Goal: Task Accomplishment & Management: Manage account settings

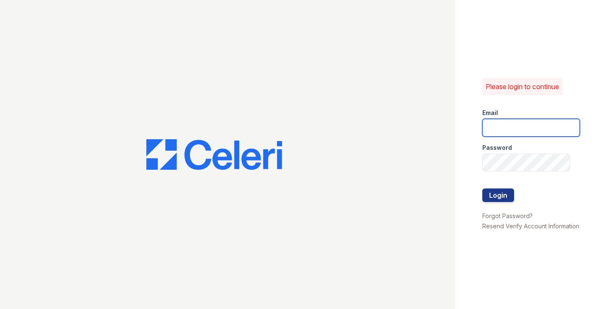
type input "[EMAIL_ADDRESS][DOMAIN_NAME]"
click at [528, 277] on div "Please login to continue Email [EMAIL_ADDRESS][DOMAIN_NAME] Password Login Forg…" at bounding box center [531, 154] width 152 height 309
click at [581, 148] on div "Please login to continue Email [EMAIL_ADDRESS][DOMAIN_NAME] Password Login Forg…" at bounding box center [531, 154] width 152 height 309
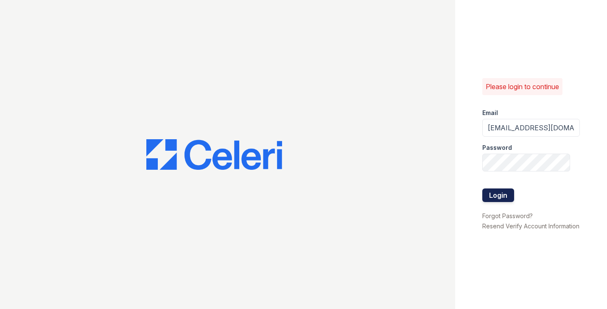
click at [502, 188] on button "Login" at bounding box center [498, 195] width 32 height 14
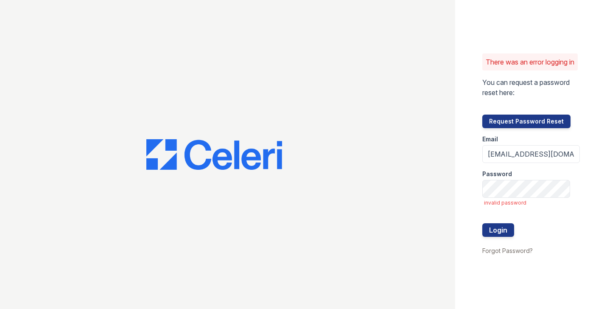
click at [591, 165] on div "There was an error logging in You can request a password reset here: Request Pa…" at bounding box center [531, 154] width 152 height 309
click at [506, 237] on button "Login" at bounding box center [498, 230] width 32 height 14
